Goal: Check status: Check status

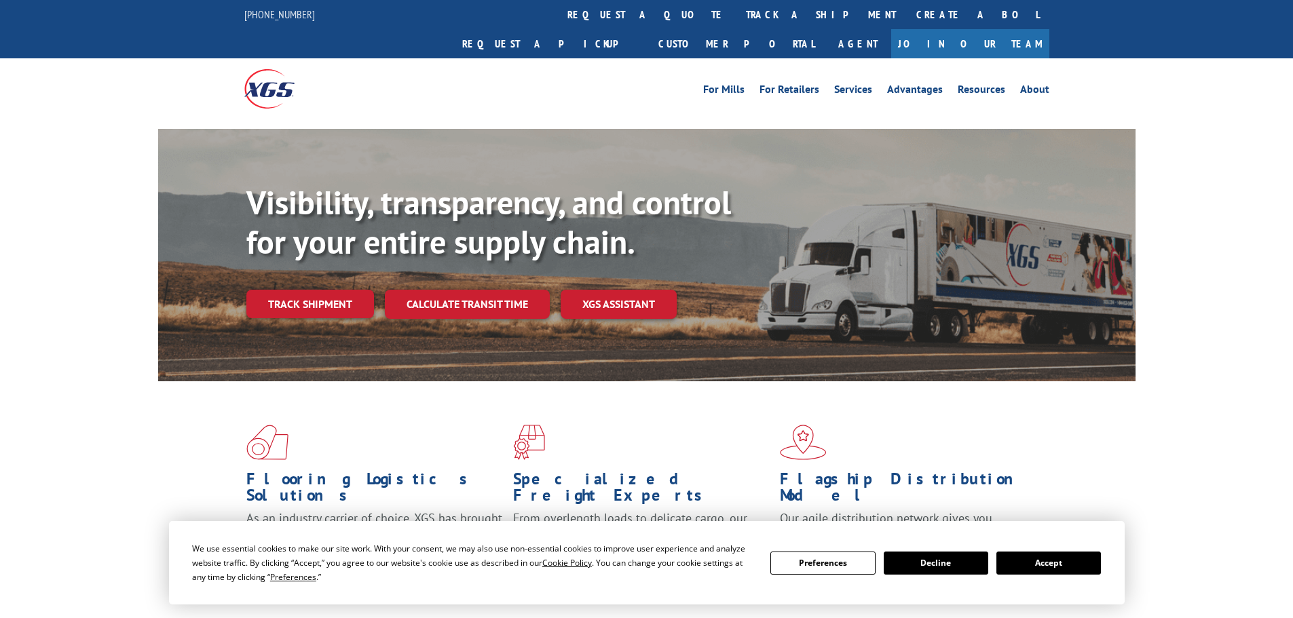
click at [312, 294] on div "Visibility, transparency, and control for your entire supply chain. Track shipm…" at bounding box center [690, 277] width 889 height 189
click at [317, 290] on link "Track shipment" at bounding box center [310, 304] width 128 height 29
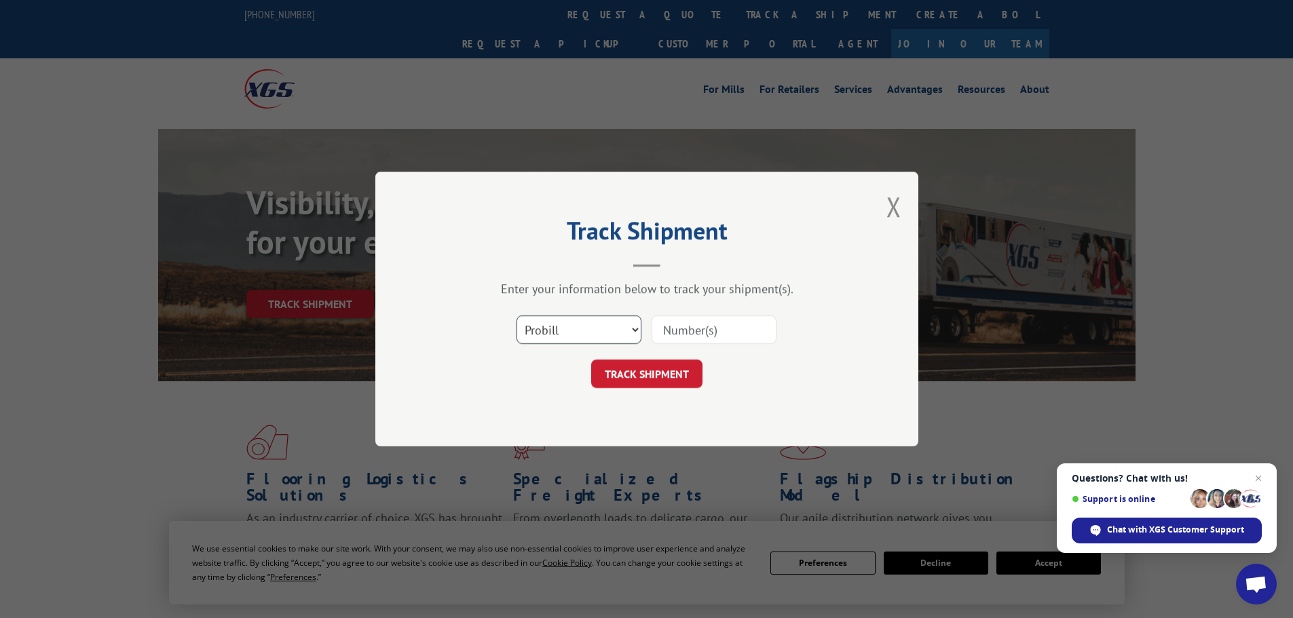
click at [589, 323] on select "Select category... Probill BOL PO" at bounding box center [579, 330] width 125 height 29
select select "bol"
click at [517, 316] on select "Select category... Probill BOL PO" at bounding box center [579, 330] width 125 height 29
click at [682, 329] on input at bounding box center [714, 330] width 125 height 29
paste input "5653776"
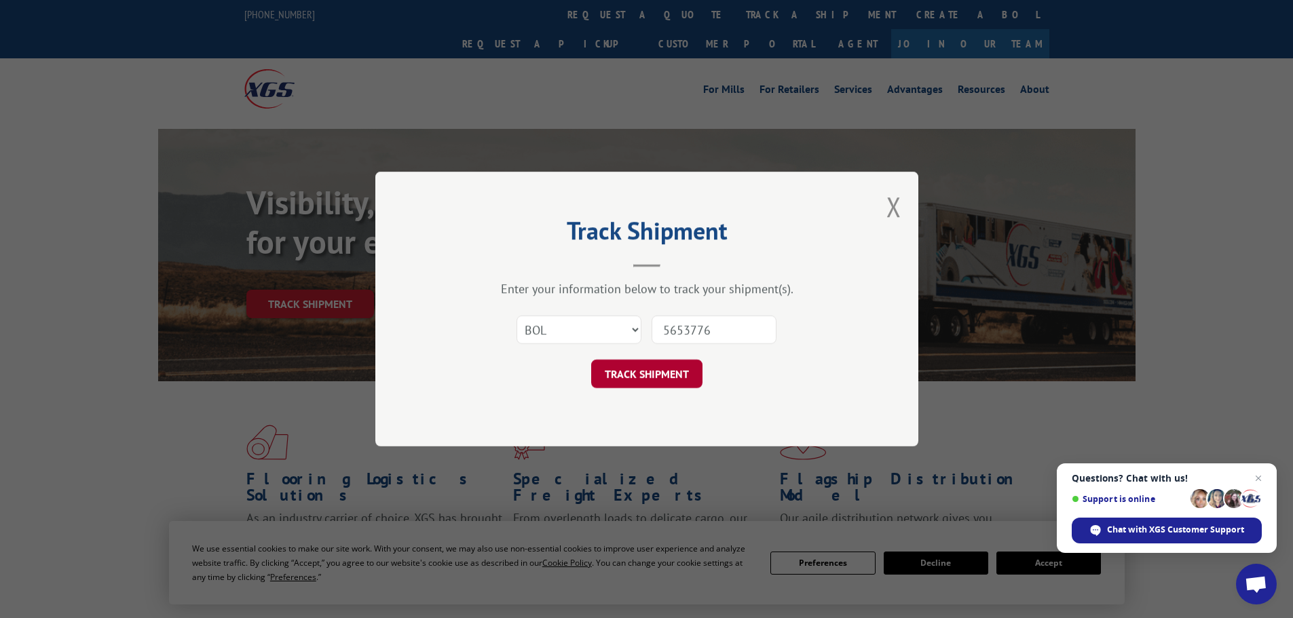
type input "5653776"
click at [643, 375] on button "TRACK SHIPMENT" at bounding box center [646, 374] width 111 height 29
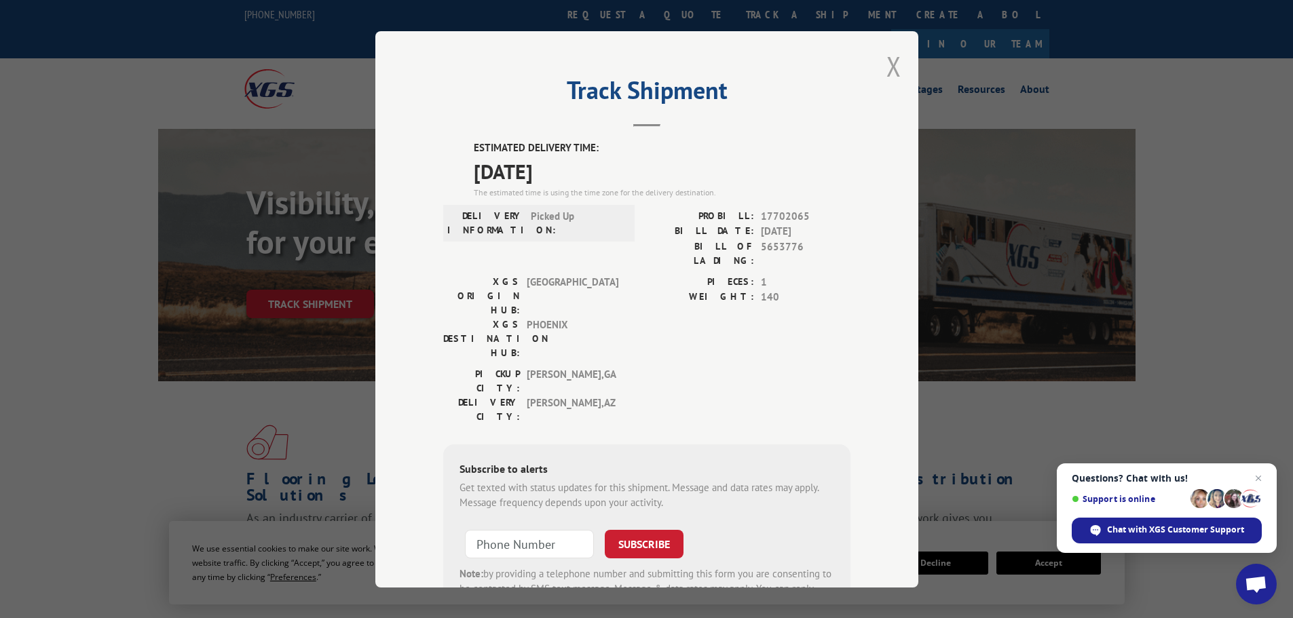
click at [890, 66] on button "Close modal" at bounding box center [894, 66] width 15 height 36
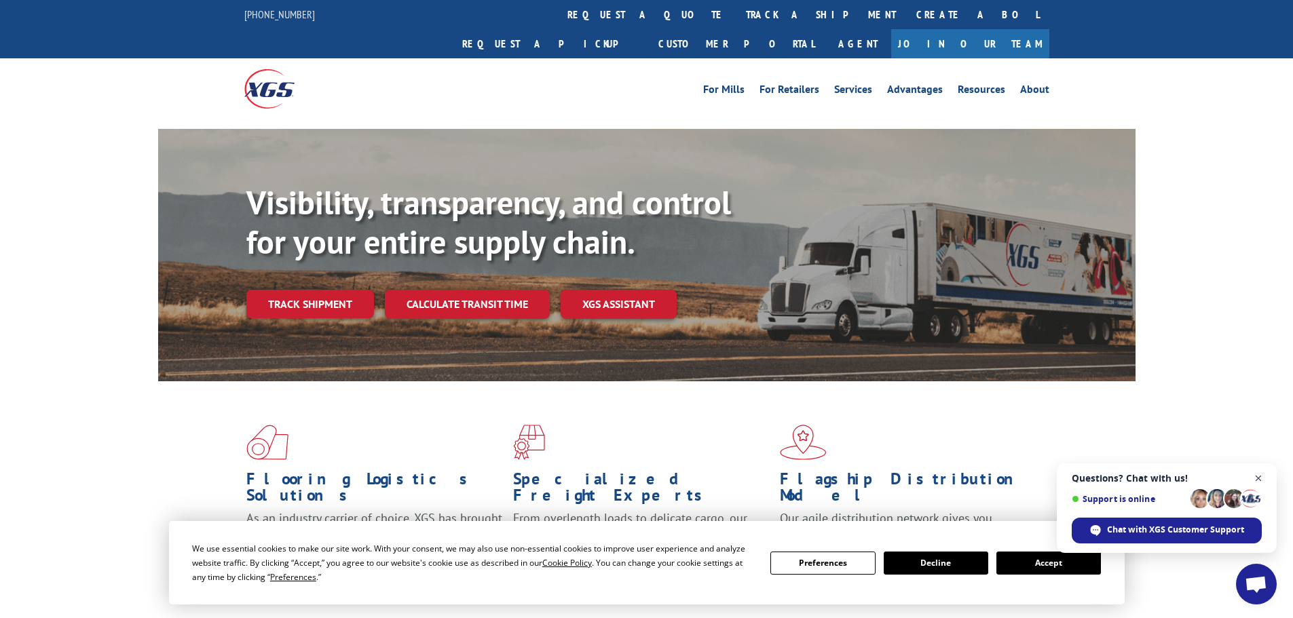
click at [1259, 475] on span "Close chat" at bounding box center [1258, 478] width 17 height 17
